Goal: Information Seeking & Learning: Learn about a topic

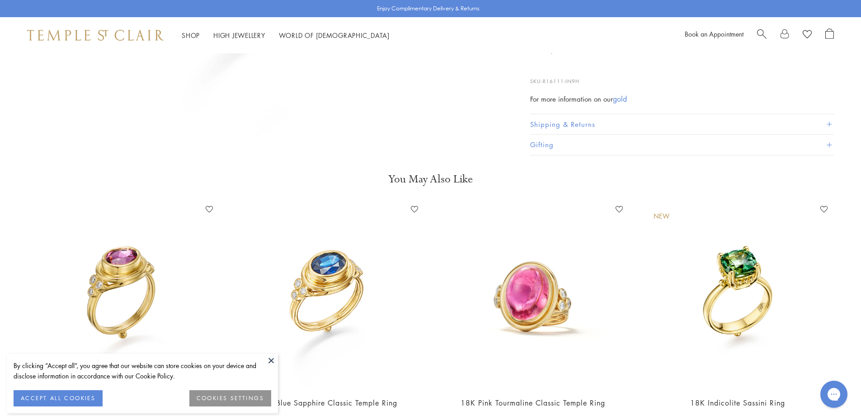
scroll to position [497, 0]
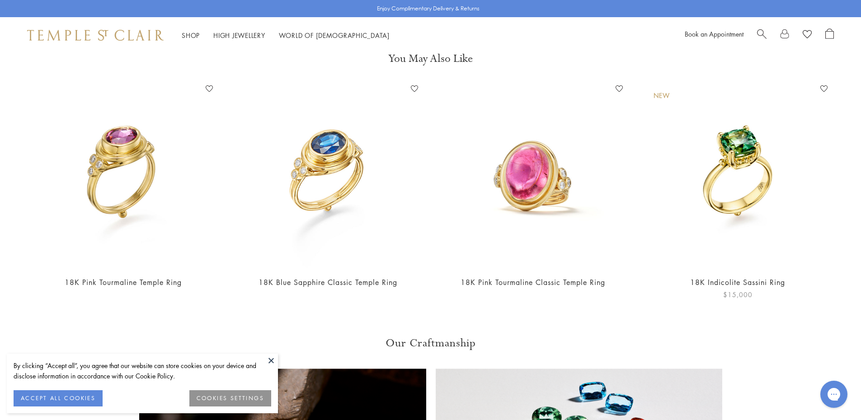
click at [745, 203] on img at bounding box center [738, 175] width 187 height 187
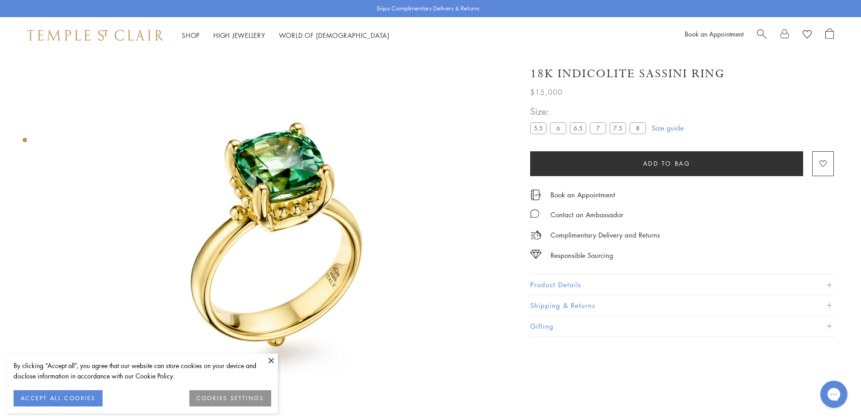
scroll to position [53, 0]
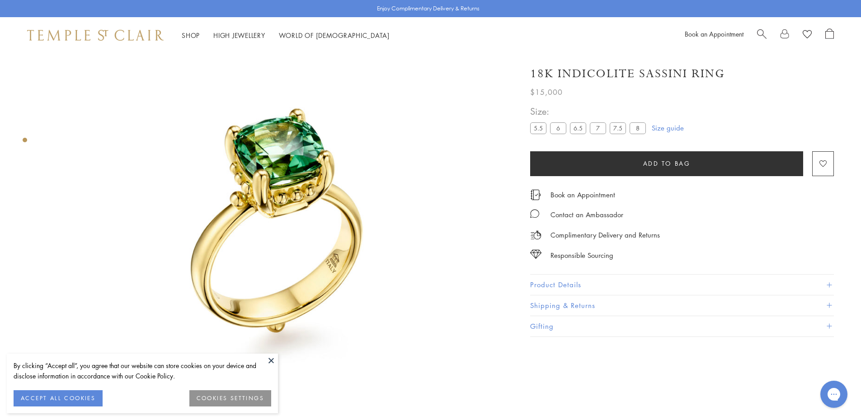
click at [566, 289] on button "Product Details" at bounding box center [682, 285] width 304 height 20
